Goal: Transaction & Acquisition: Subscribe to service/newsletter

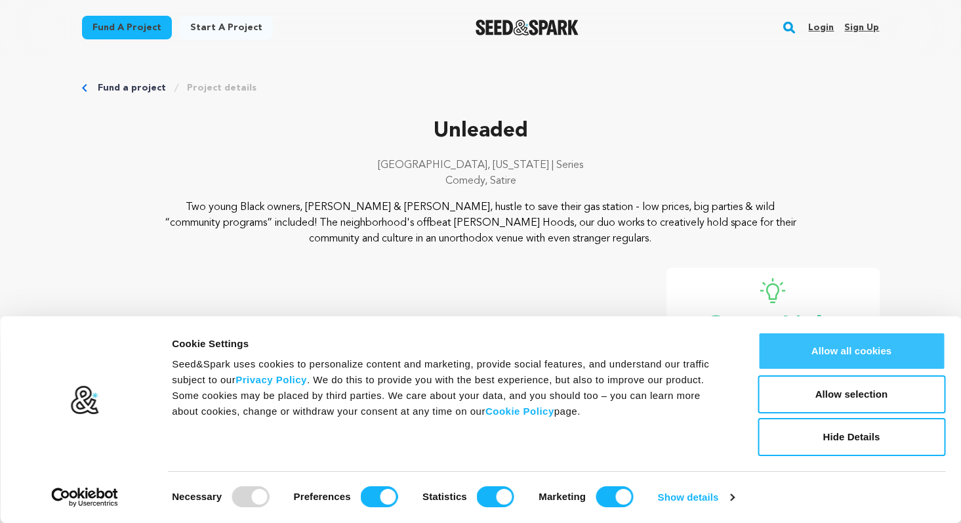
click at [849, 348] on button "Allow all cookies" at bounding box center [851, 351] width 188 height 38
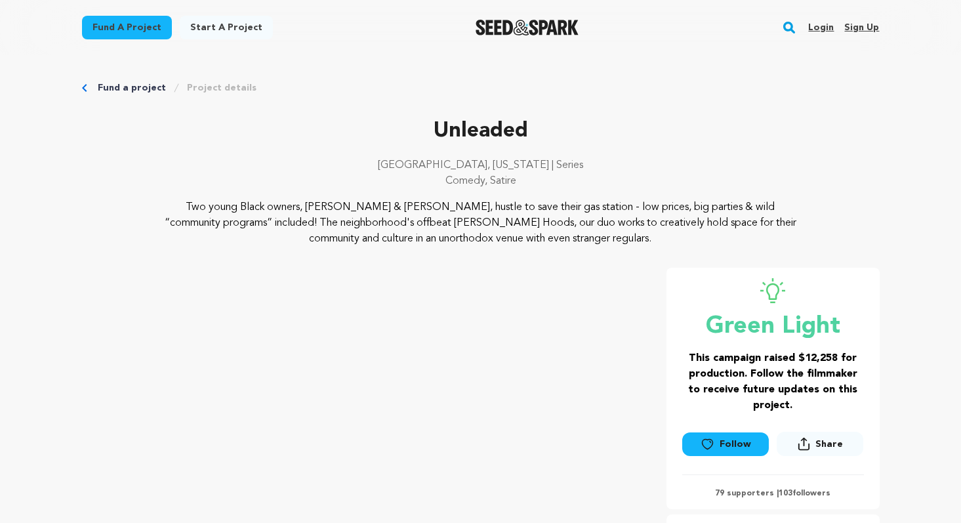
click at [726, 453] on link "Follow" at bounding box center [725, 444] width 87 height 24
click at [597, 85] on div "Fund a project Project details" at bounding box center [480, 87] width 797 height 13
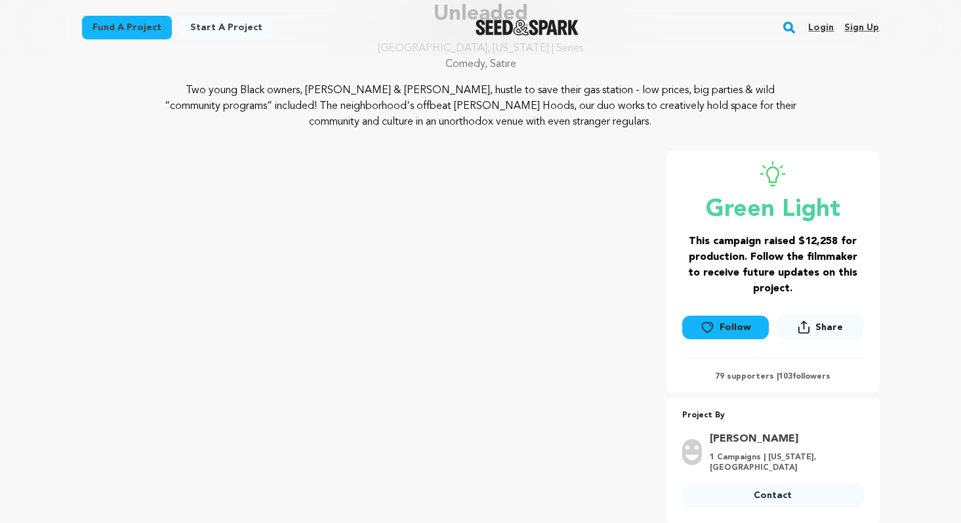
scroll to position [119, 0]
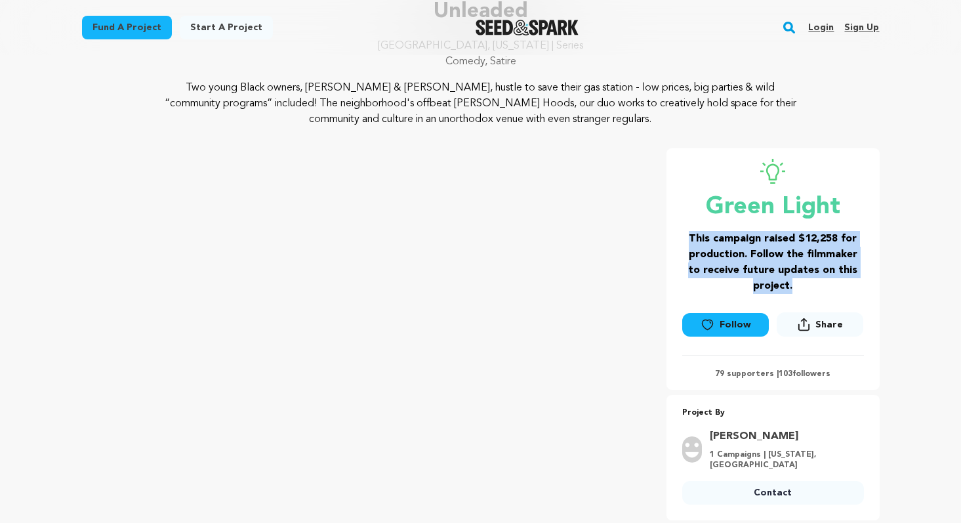
drag, startPoint x: 684, startPoint y: 230, endPoint x: 828, endPoint y: 292, distance: 157.1
click at [828, 292] on div "Green Light This campaign raised $12,258 for production. Follow the filmmaker t…" at bounding box center [773, 226] width 182 height 135
copy h3 "This campaign raised $12,258 for production. Follow the filmmaker to receive fu…"
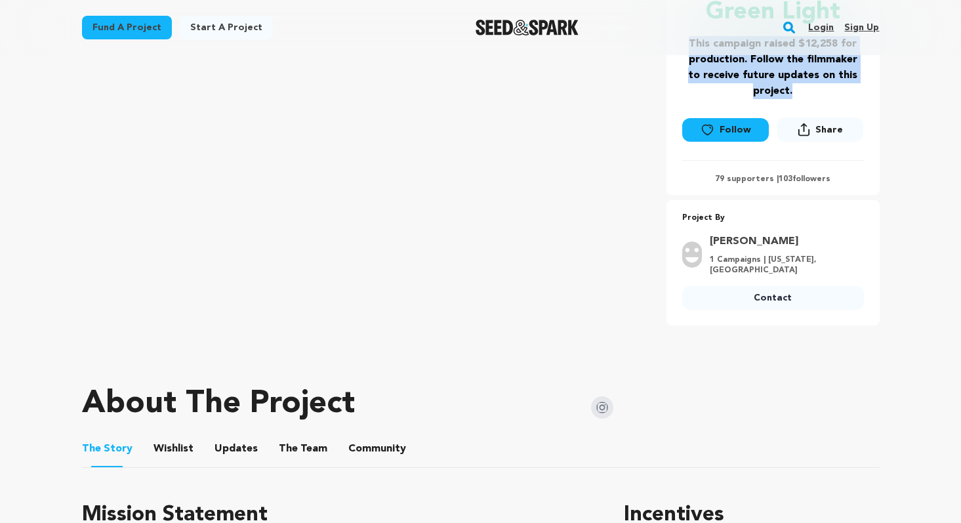
scroll to position [321, 0]
